Goal: Information Seeking & Learning: Check status

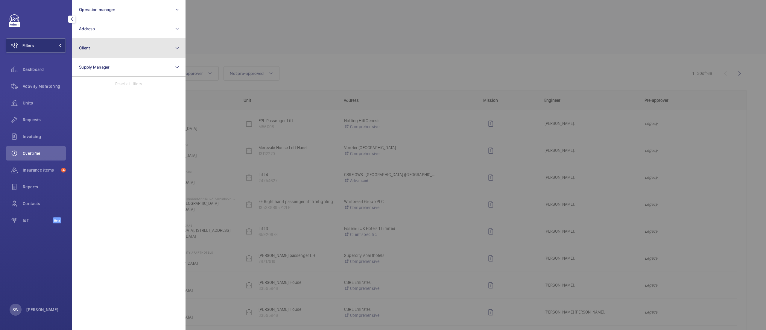
click at [134, 51] on button "Client" at bounding box center [129, 47] width 114 height 19
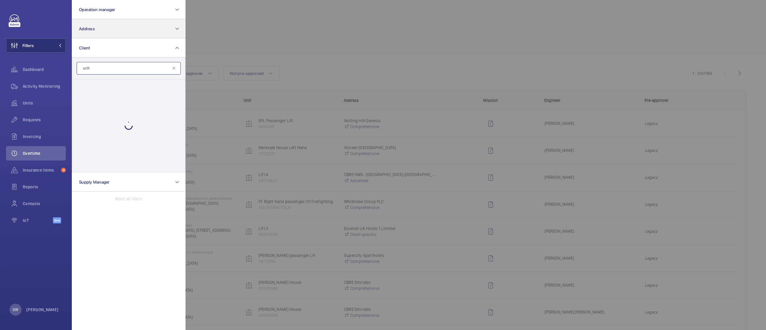
type input "uclh"
click at [590, 57] on div at bounding box center [568, 165] width 766 height 330
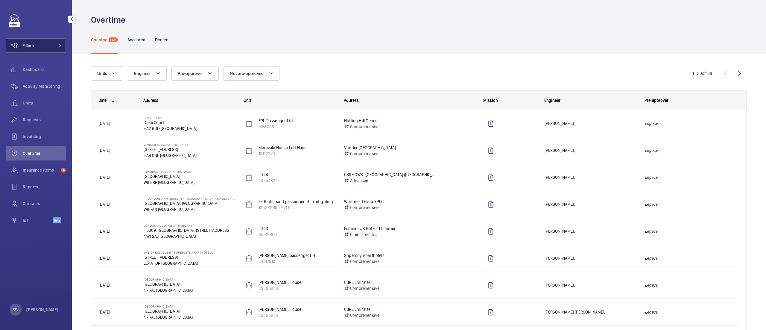
click at [51, 45] on button "Filters" at bounding box center [36, 45] width 60 height 14
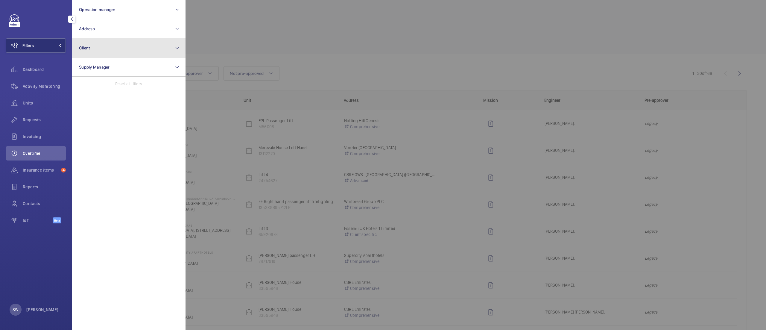
click at [135, 50] on button "Client" at bounding box center [129, 47] width 114 height 19
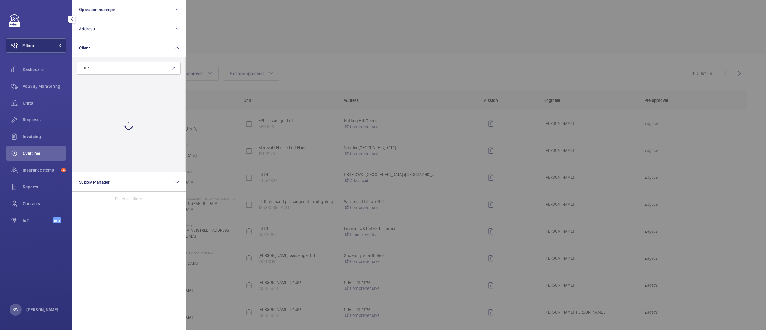
type input "uclh"
click at [401, 53] on div at bounding box center [568, 165] width 766 height 330
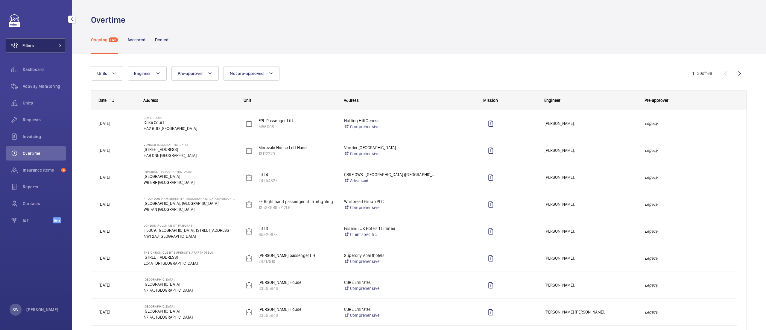
click at [36, 47] on button "Filters" at bounding box center [36, 45] width 60 height 14
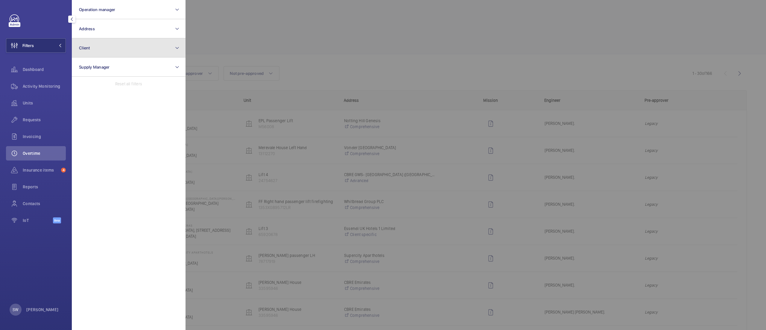
click at [118, 50] on button "Client" at bounding box center [129, 47] width 114 height 19
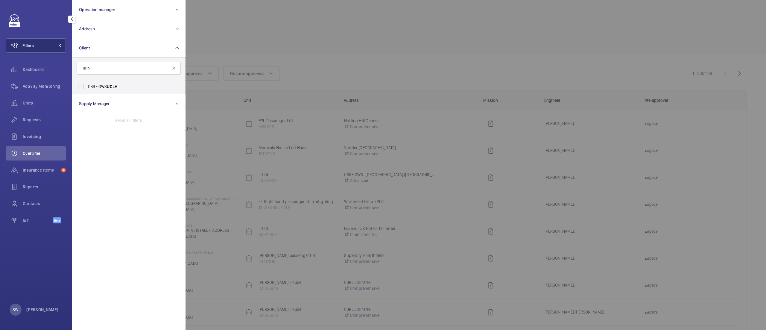
type input "uclh"
click at [109, 90] on label "CBRE GWS UCLH" at bounding box center [124, 86] width 104 height 14
click at [87, 90] on input "CBRE GWS UCLH" at bounding box center [81, 86] width 12 height 12
checkbox input "true"
click at [392, 52] on div at bounding box center [568, 165] width 766 height 330
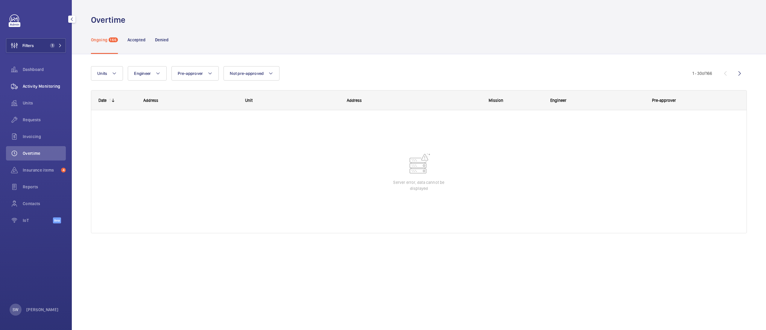
click at [52, 83] on span "Activity Monitoring" at bounding box center [44, 86] width 43 height 6
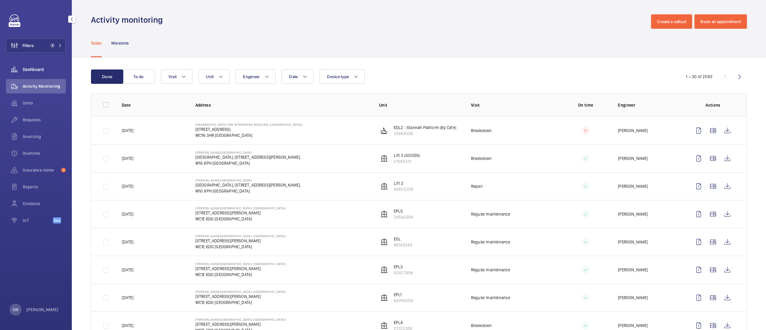
click at [38, 72] on span "Dashboard" at bounding box center [44, 69] width 43 height 6
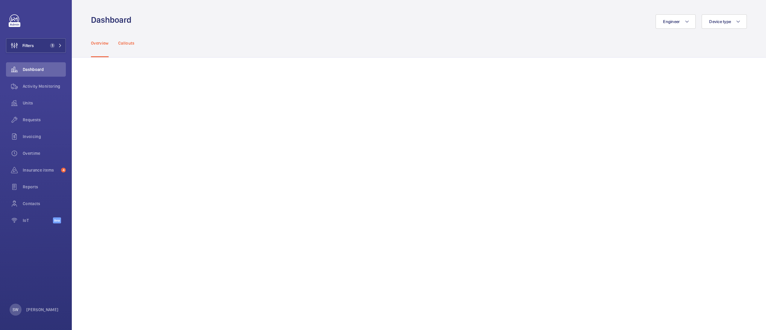
click at [127, 42] on p "Callouts" at bounding box center [126, 43] width 16 height 6
click at [37, 48] on button "Filters 1" at bounding box center [36, 45] width 60 height 14
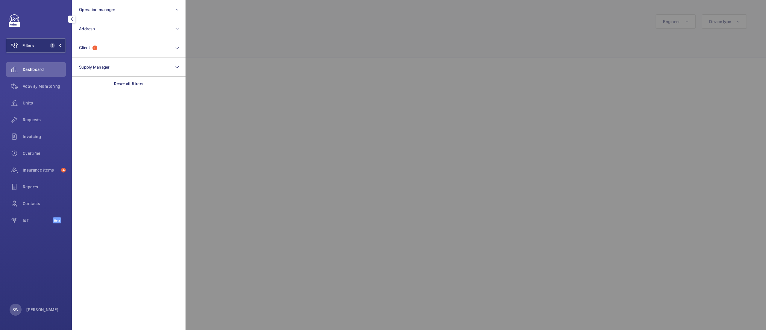
click at [262, 51] on div at bounding box center [568, 165] width 766 height 330
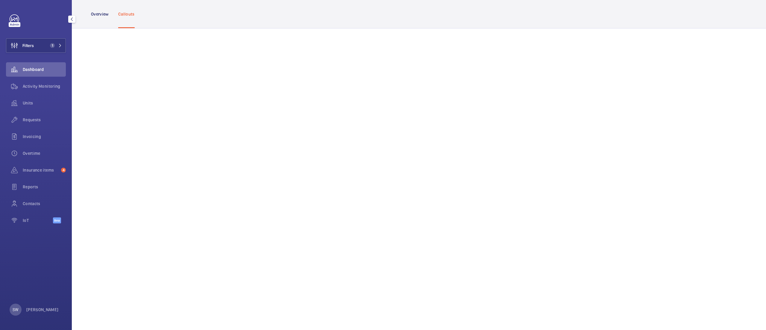
scroll to position [275, 0]
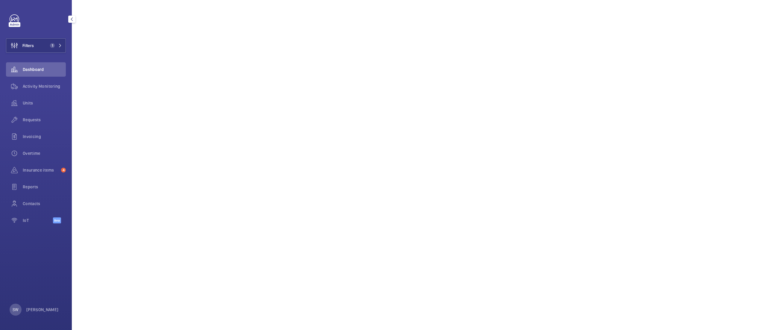
click at [44, 68] on span "Dashboard" at bounding box center [44, 69] width 43 height 6
click at [54, 46] on span "1" at bounding box center [55, 45] width 14 height 5
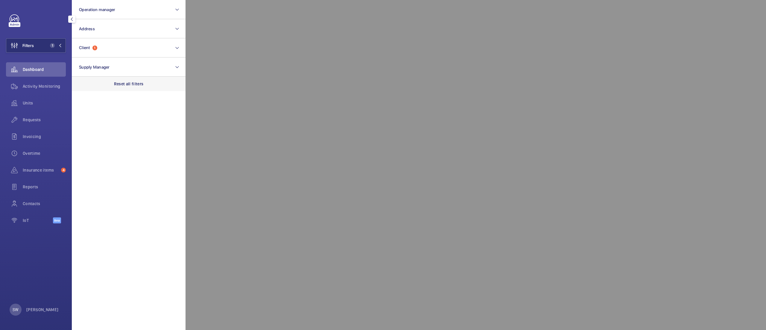
click at [150, 81] on div "Reset all filters" at bounding box center [129, 84] width 114 height 14
click at [35, 72] on span "Dashboard" at bounding box center [44, 69] width 43 height 6
drag, startPoint x: 764, startPoint y: 129, endPoint x: 765, endPoint y: 52, distance: 76.6
click at [765, 52] on div at bounding box center [568, 165] width 766 height 330
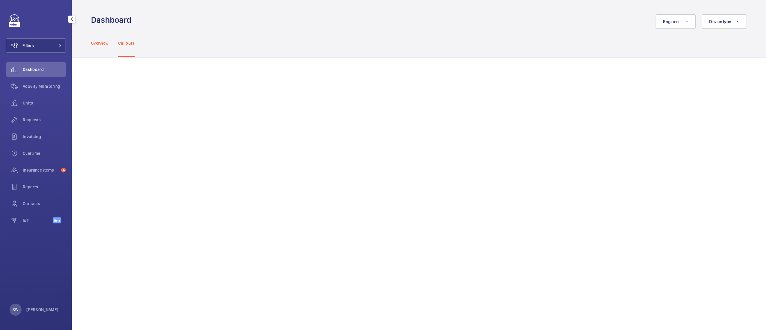
click at [96, 40] on p "Overview" at bounding box center [100, 43] width 18 height 6
click at [383, 24] on span "Engineer" at bounding box center [671, 21] width 17 height 5
type input "[PERSON_NAME]"
click at [383, 62] on span "[PERSON_NAME]" at bounding box center [613, 62] width 31 height 5
click at [383, 62] on input "[PERSON_NAME]" at bounding box center [591, 62] width 12 height 12
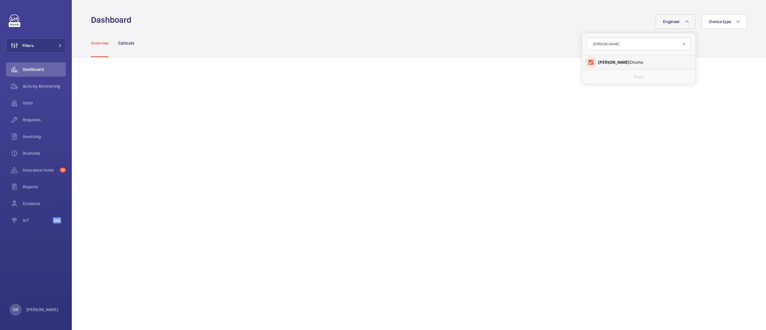
checkbox input "true"
click at [368, 45] on div "Overview Callouts" at bounding box center [419, 43] width 656 height 28
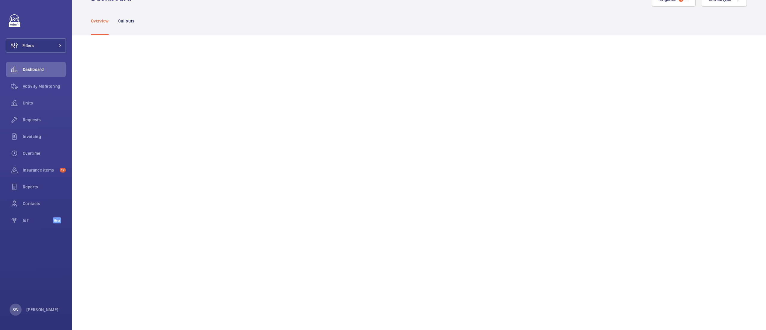
scroll to position [16, 0]
click at [124, 27] on p "Callouts" at bounding box center [126, 27] width 16 height 6
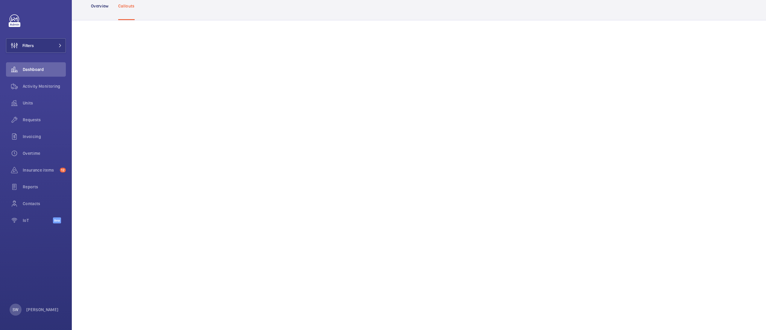
scroll to position [36, 0]
click at [101, 7] on p "Overview" at bounding box center [100, 7] width 18 height 6
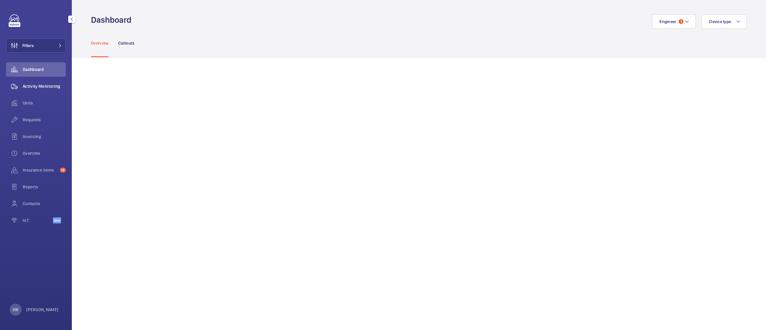
click at [44, 87] on span "Activity Monitoring" at bounding box center [44, 86] width 43 height 6
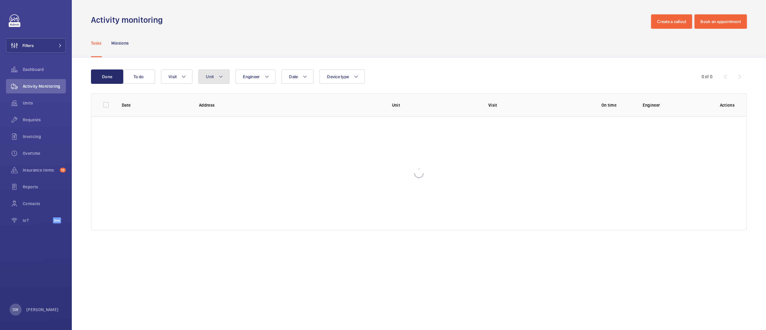
click at [208, 76] on span "Unit" at bounding box center [210, 76] width 8 height 5
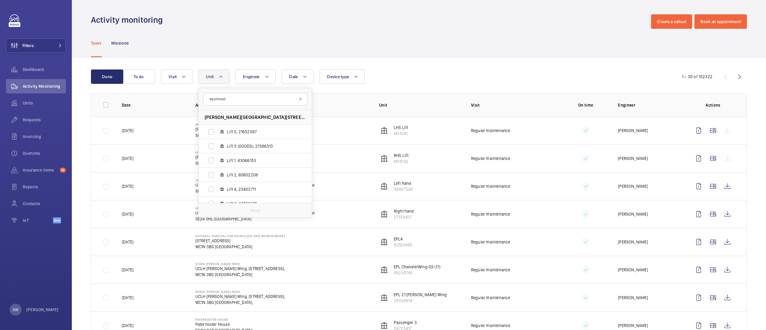
type input "westmorel"
drag, startPoint x: 248, startPoint y: 124, endPoint x: 249, endPoint y: 127, distance: 3.3
click at [248, 124] on ul "[PERSON_NAME][GEOGRAPHIC_DATA][STREET_ADDRESS][PERSON_NAME] 5, 21652587 Lift 3 …" at bounding box center [255, 160] width 113 height 100
click at [261, 130] on span "Lift 5, 21652587" at bounding box center [261, 132] width 69 height 6
click at [217, 130] on input "Lift 5, 21652587" at bounding box center [211, 132] width 12 height 12
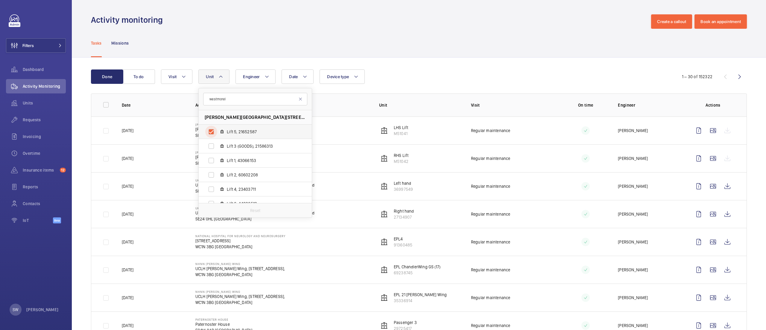
checkbox input "true"
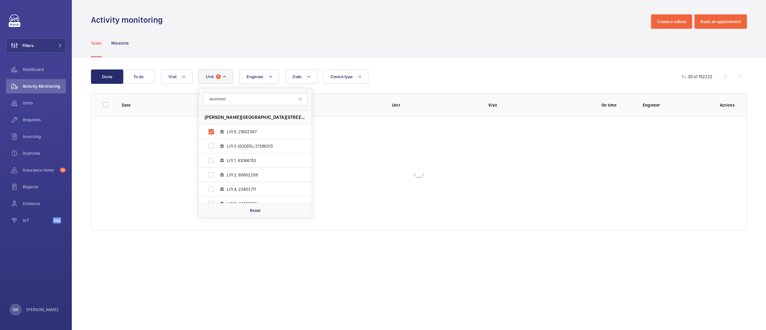
click at [383, 50] on div "Tasks Missions" at bounding box center [419, 43] width 656 height 28
